Goal: Transaction & Acquisition: Purchase product/service

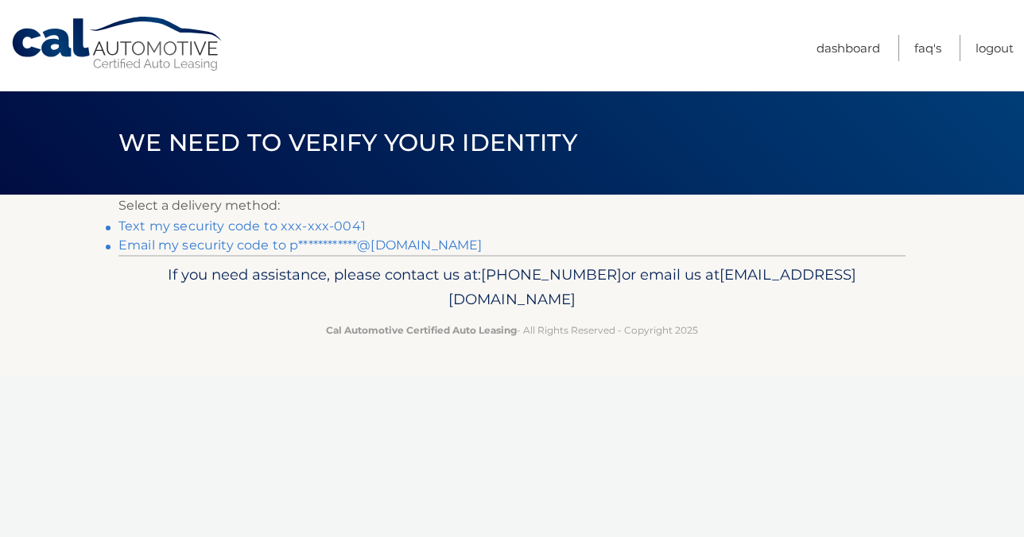
click at [595, 408] on div "Cal Automotive Menu Dashboard FAQ's Logout ×" at bounding box center [512, 268] width 1024 height 537
click at [223, 227] on link "Text my security code to xxx-xxx-0041" at bounding box center [241, 226] width 247 height 15
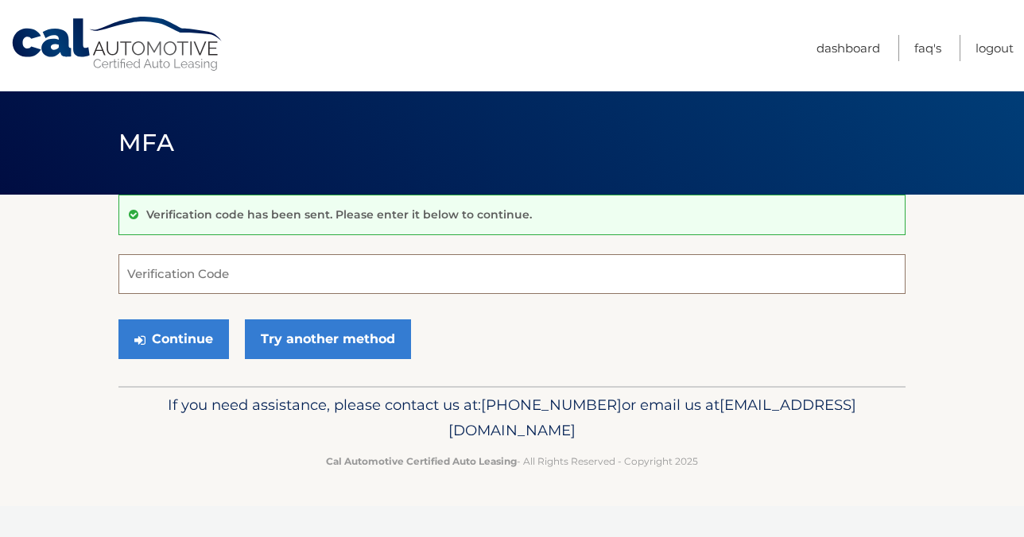
click at [156, 269] on input "Verification Code" at bounding box center [511, 274] width 787 height 40
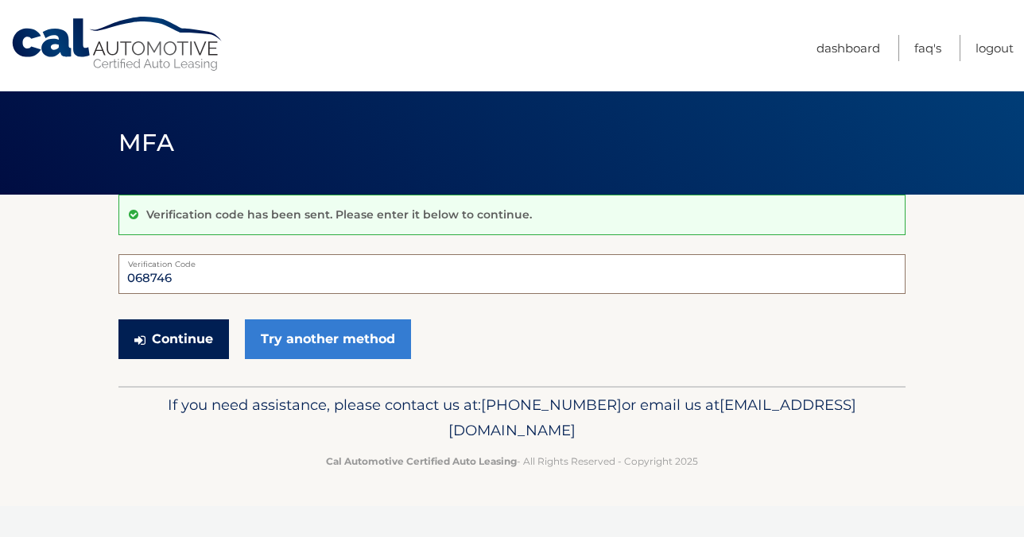
type input "068746"
click at [181, 340] on button "Continue" at bounding box center [173, 340] width 110 height 40
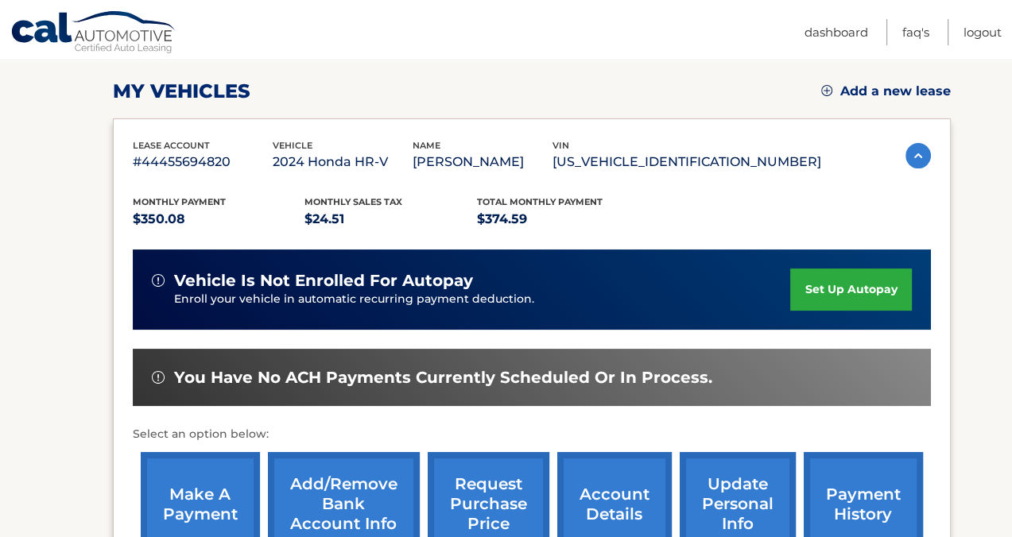
scroll to position [238, 0]
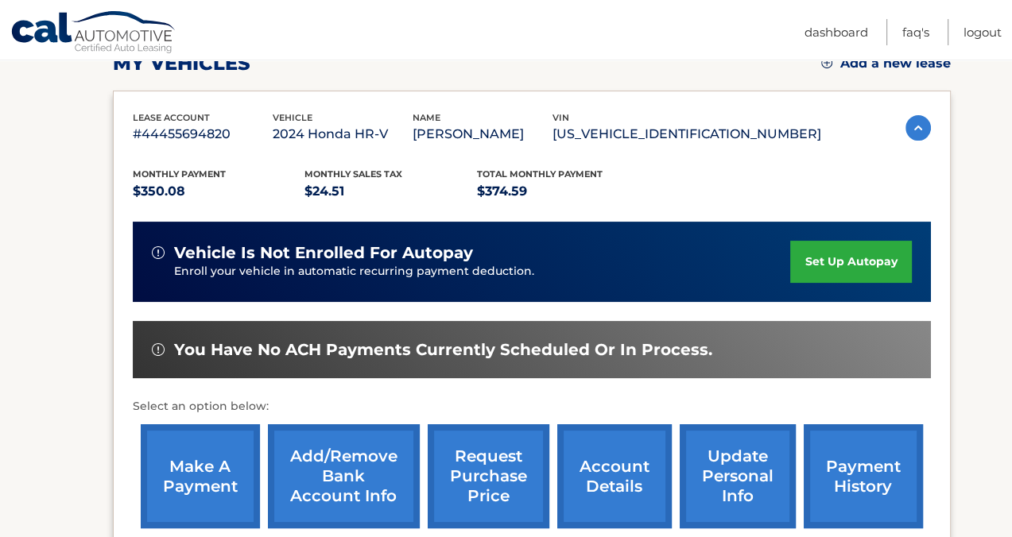
click at [855, 189] on div "Monthly Payment $350.08 Monthly sales Tax $24.51 Total Monthly Payment $374.59 …" at bounding box center [532, 340] width 798 height 391
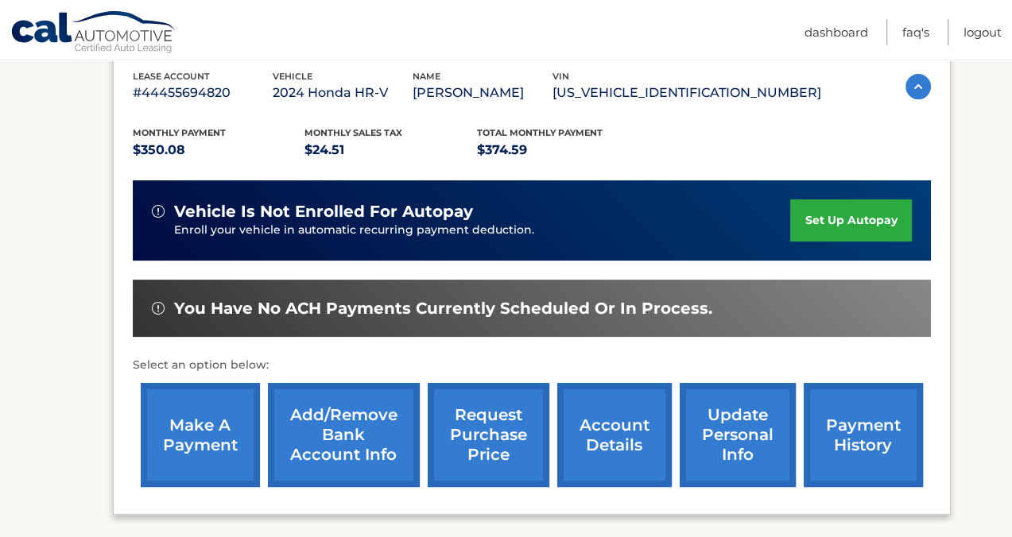
scroll to position [318, 0]
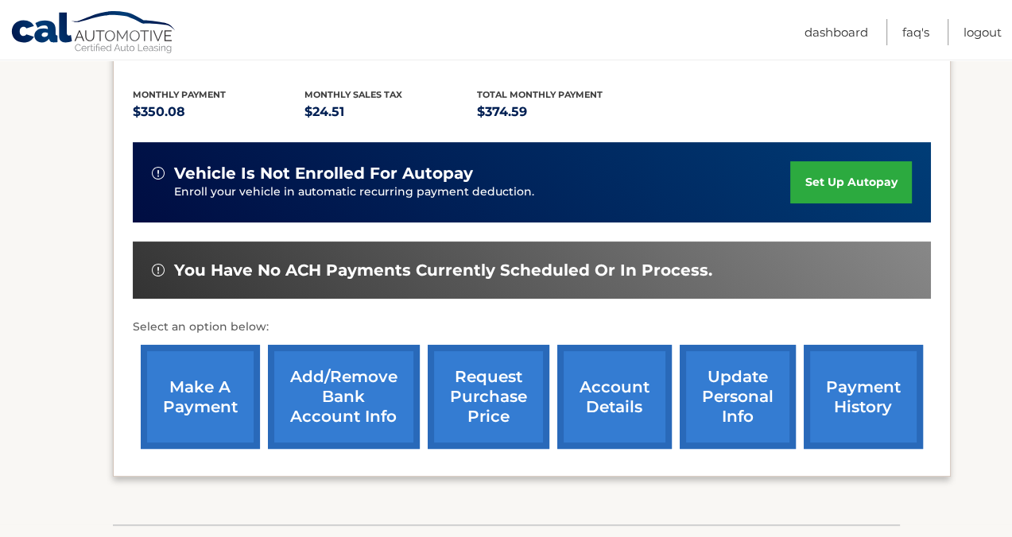
click at [214, 397] on link "make a payment" at bounding box center [200, 397] width 119 height 104
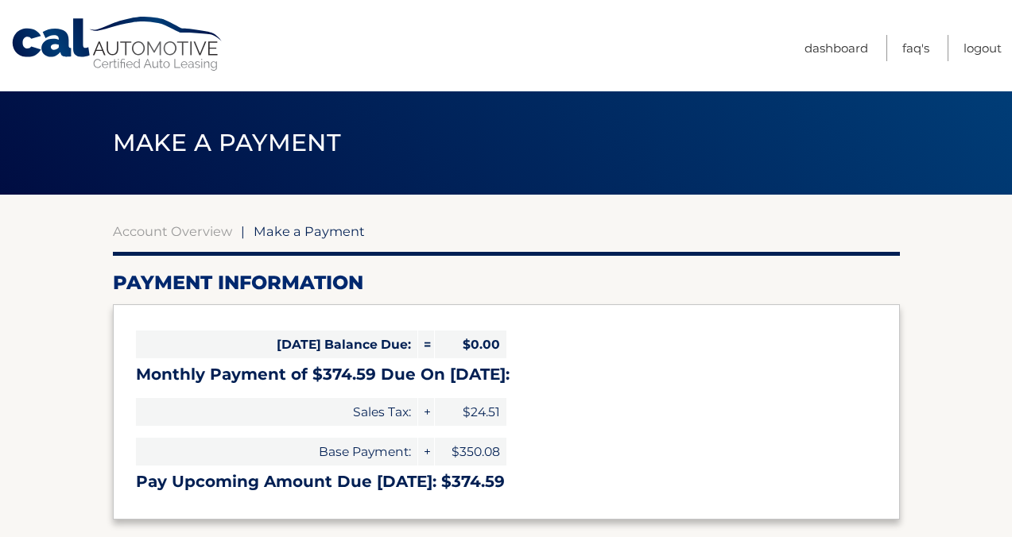
select select "YmI5MDg4YTYtNTFiMS00ZWJhLWJhNzUtMjEyMGUzNDhiNDUy"
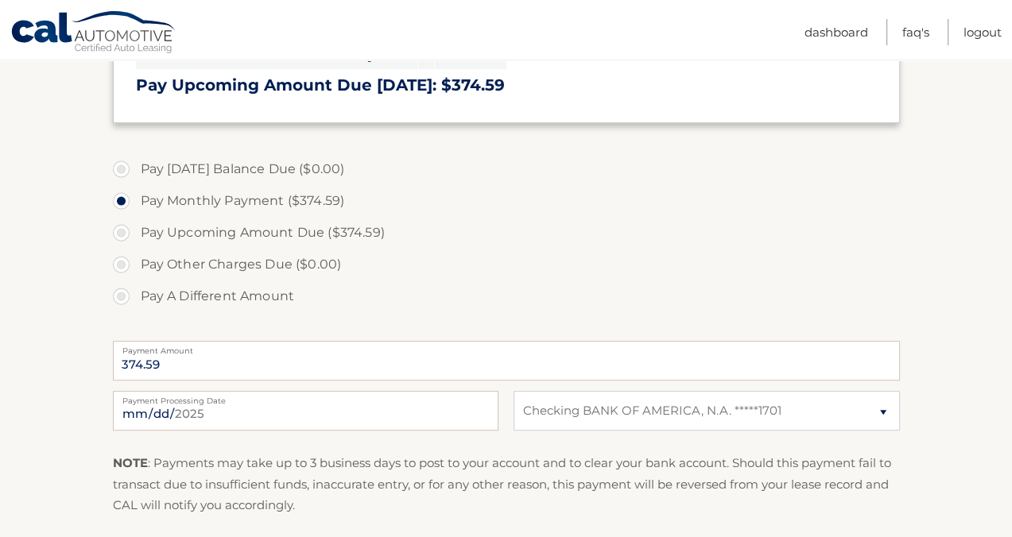
scroll to position [397, 0]
click at [241, 409] on input "2025-08-30" at bounding box center [305, 410] width 385 height 40
type input "2025-09-03"
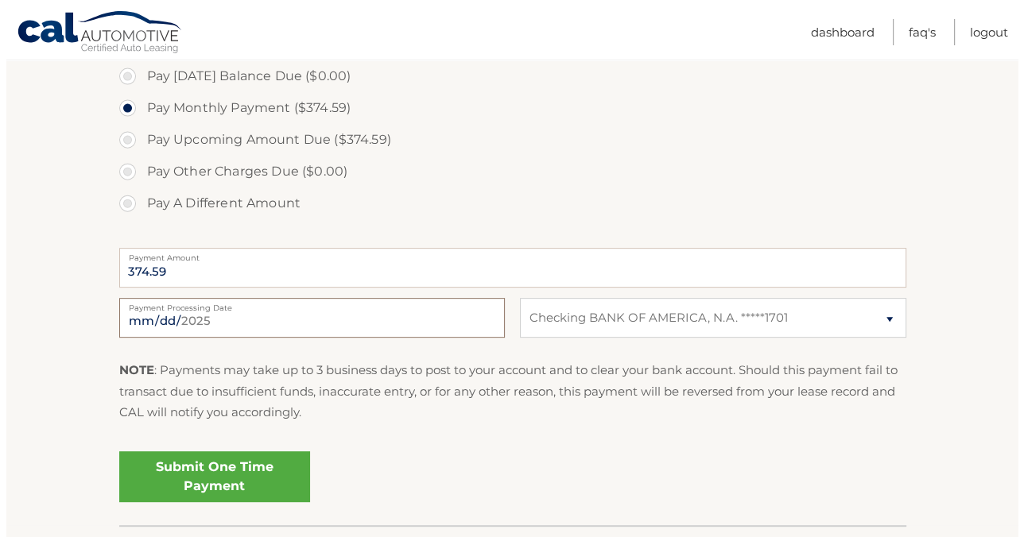
scroll to position [518, 0]
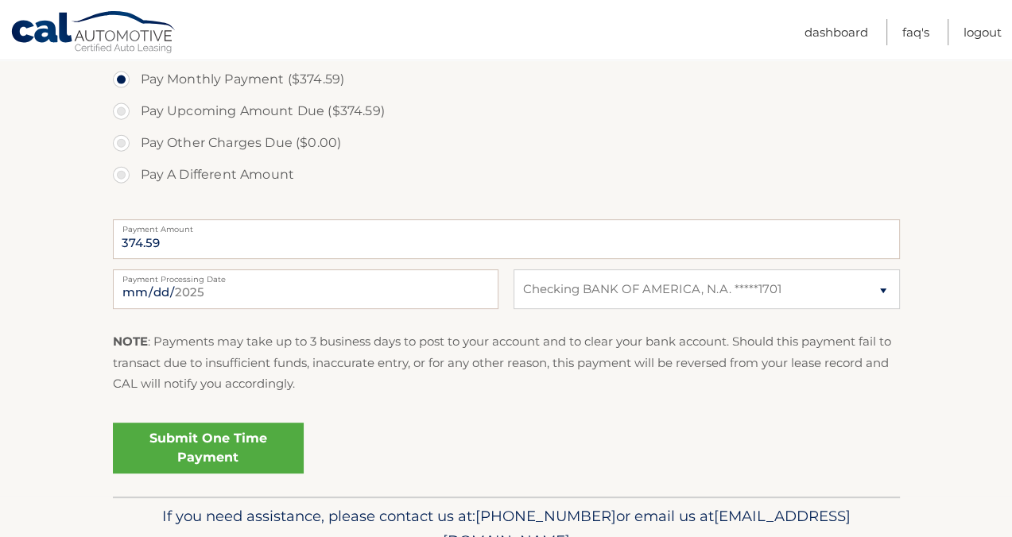
click at [188, 443] on link "Submit One Time Payment" at bounding box center [208, 448] width 191 height 51
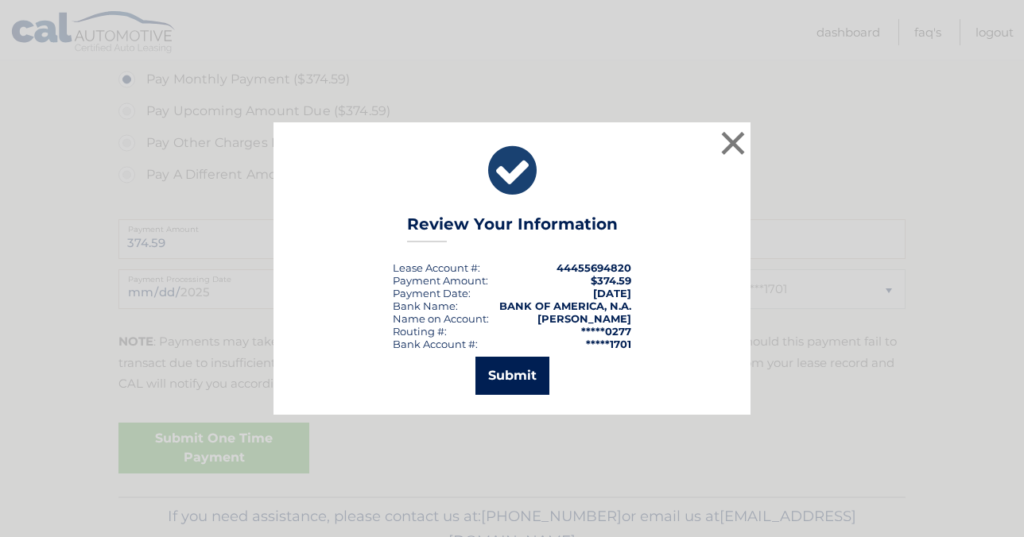
click at [511, 373] on button "Submit" at bounding box center [512, 376] width 74 height 38
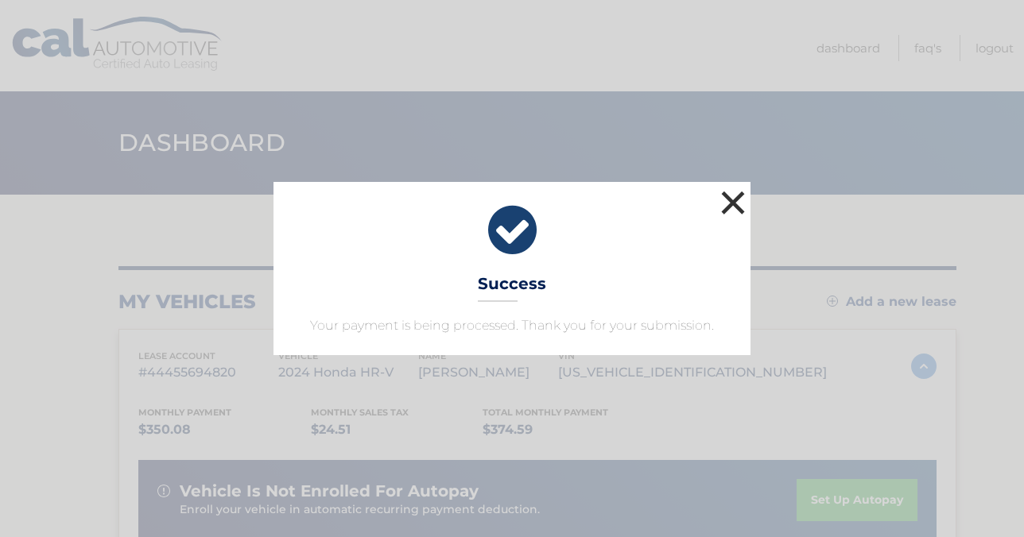
click at [731, 197] on button "×" at bounding box center [733, 203] width 32 height 32
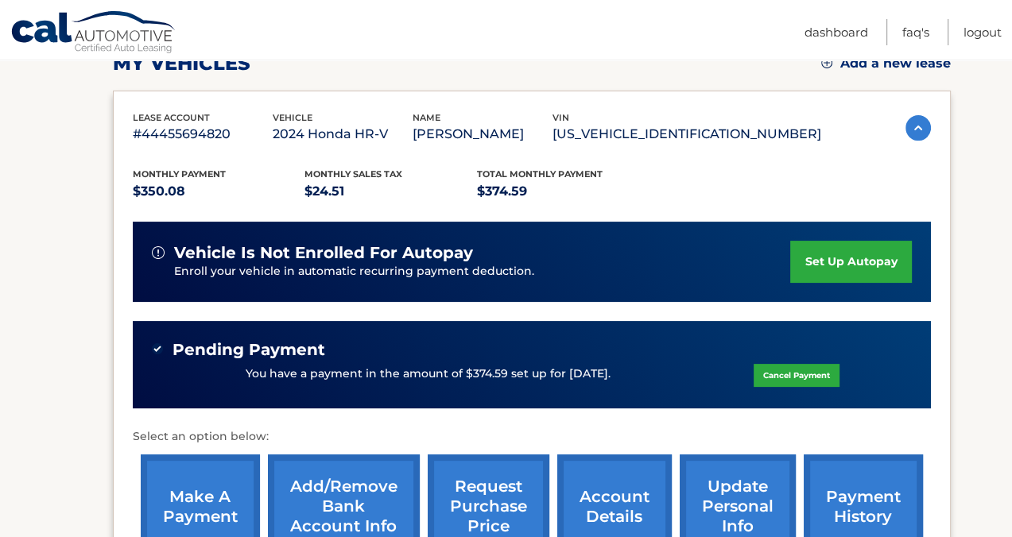
scroll to position [159, 0]
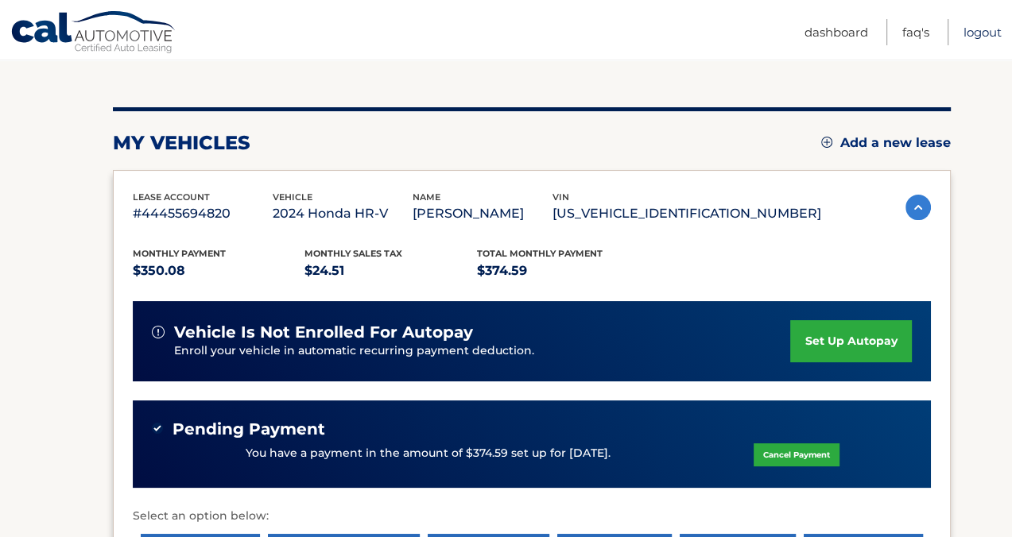
click at [982, 29] on link "Logout" at bounding box center [982, 32] width 38 height 26
